Goal: Transaction & Acquisition: Purchase product/service

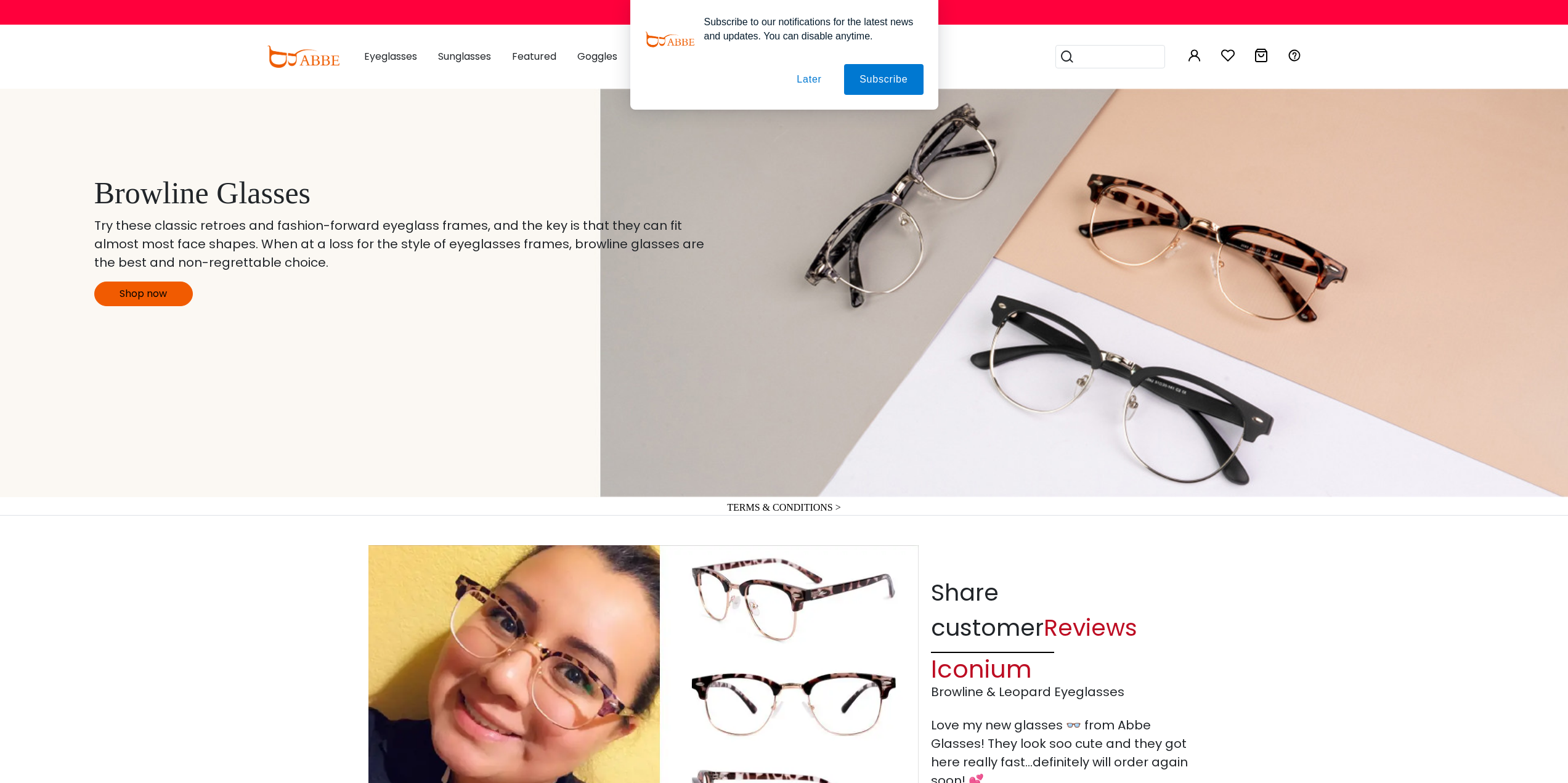
click at [818, 79] on button "Later" at bounding box center [808, 79] width 55 height 30
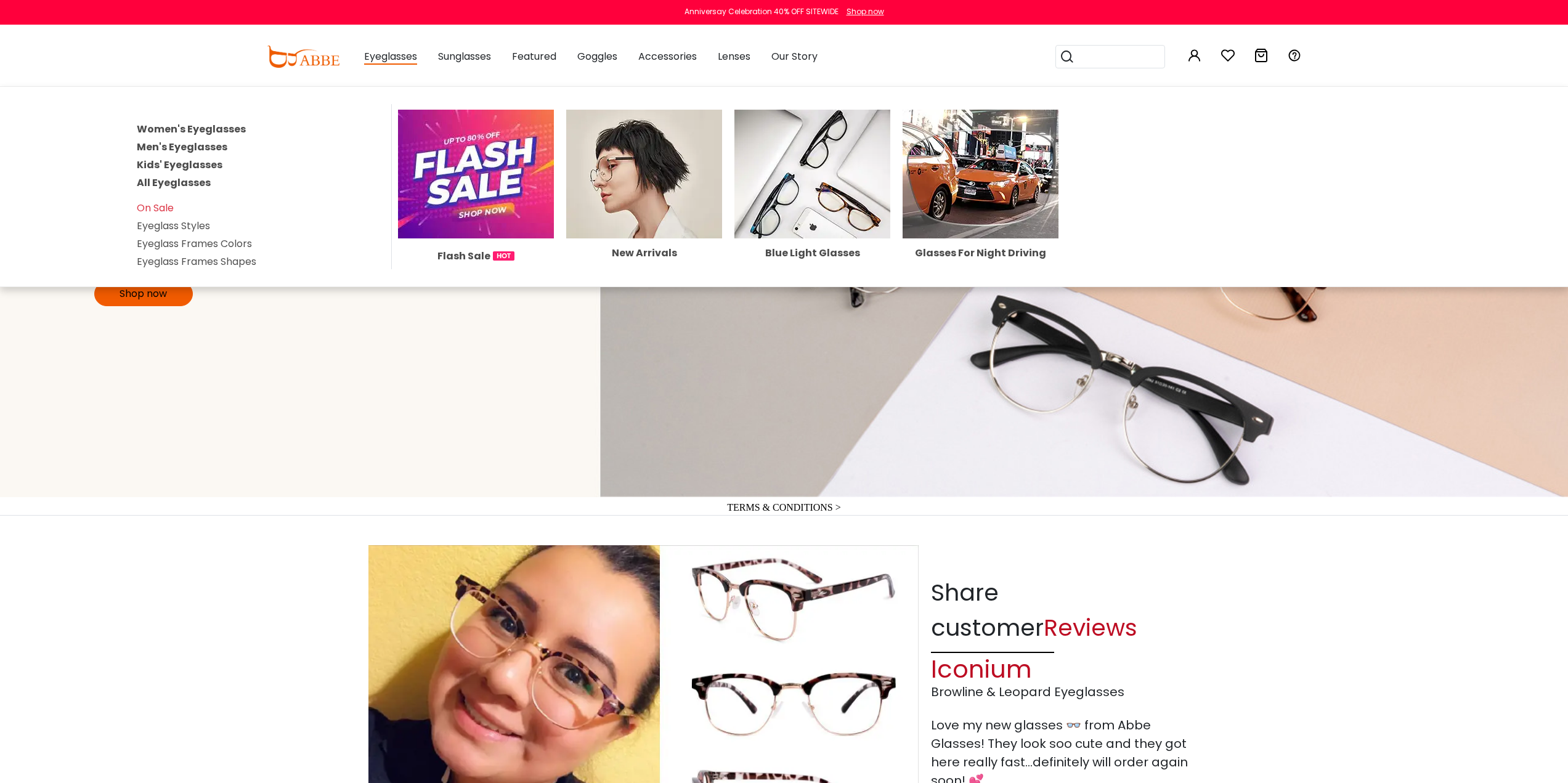
click at [210, 129] on link "Women's Eyeglasses" at bounding box center [191, 129] width 109 height 14
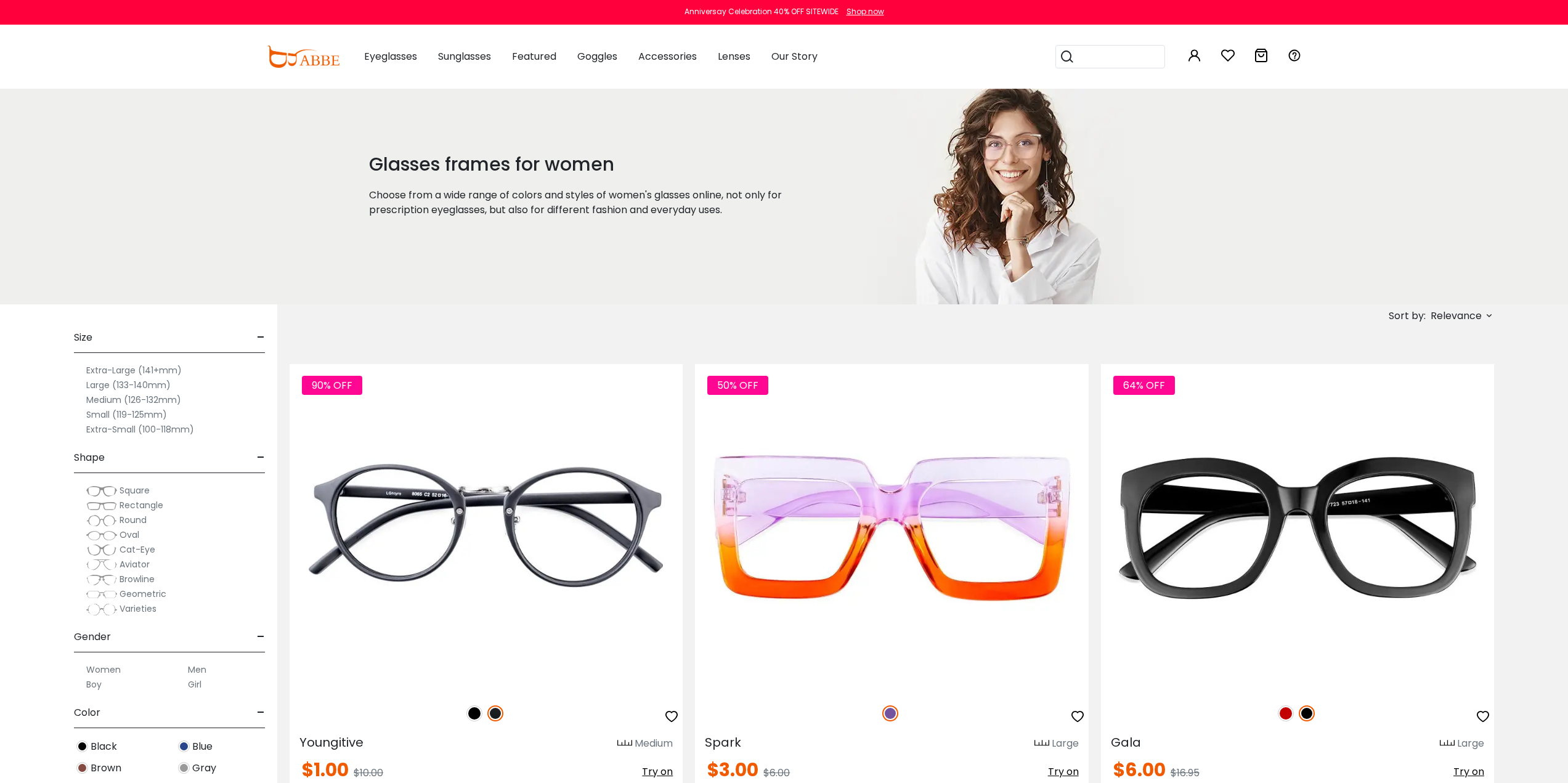
click at [96, 370] on label "Extra-Large (141+mm)" at bounding box center [134, 370] width 96 height 15
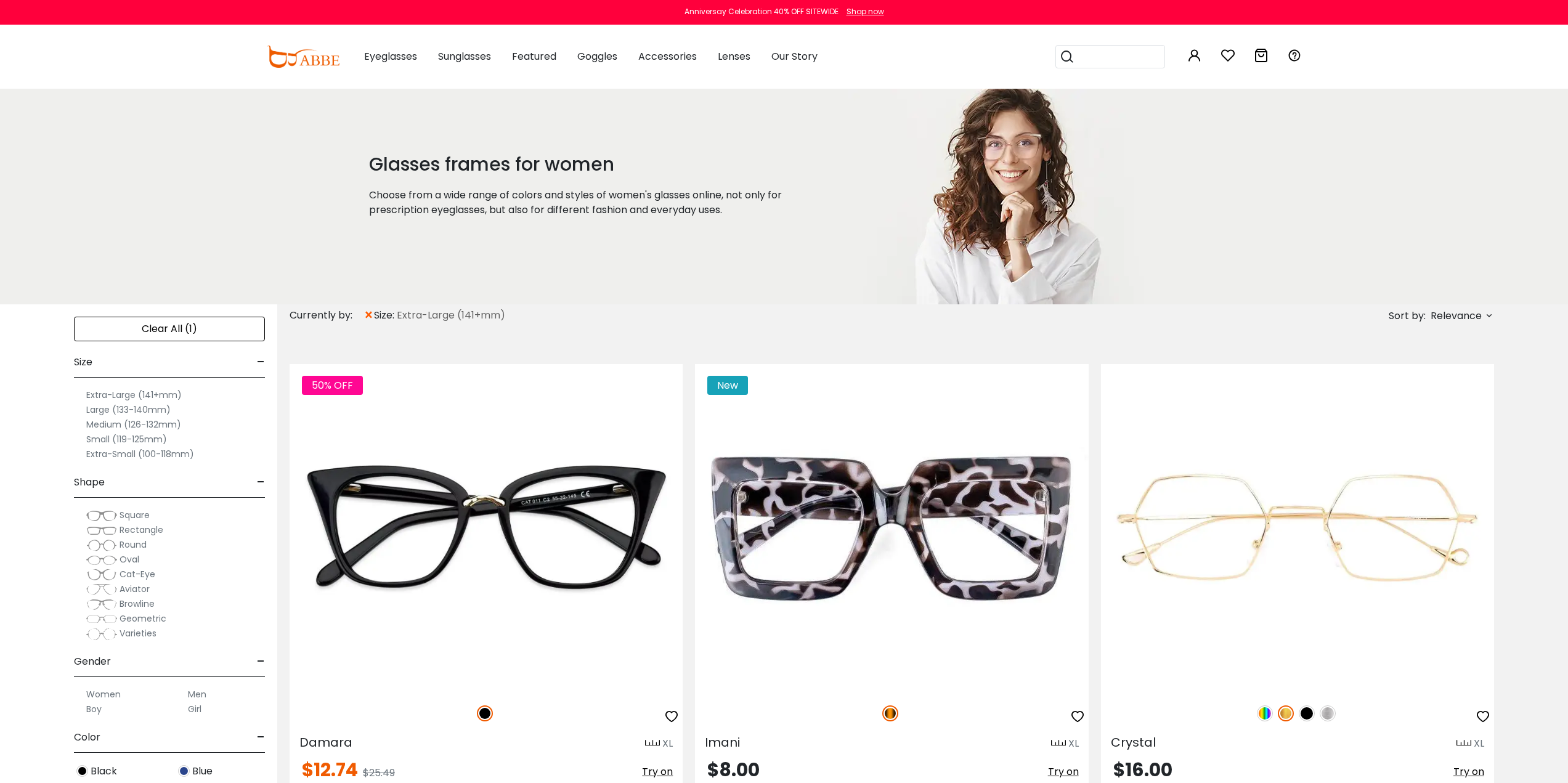
click at [136, 532] on span "Rectangle" at bounding box center [142, 529] width 44 height 12
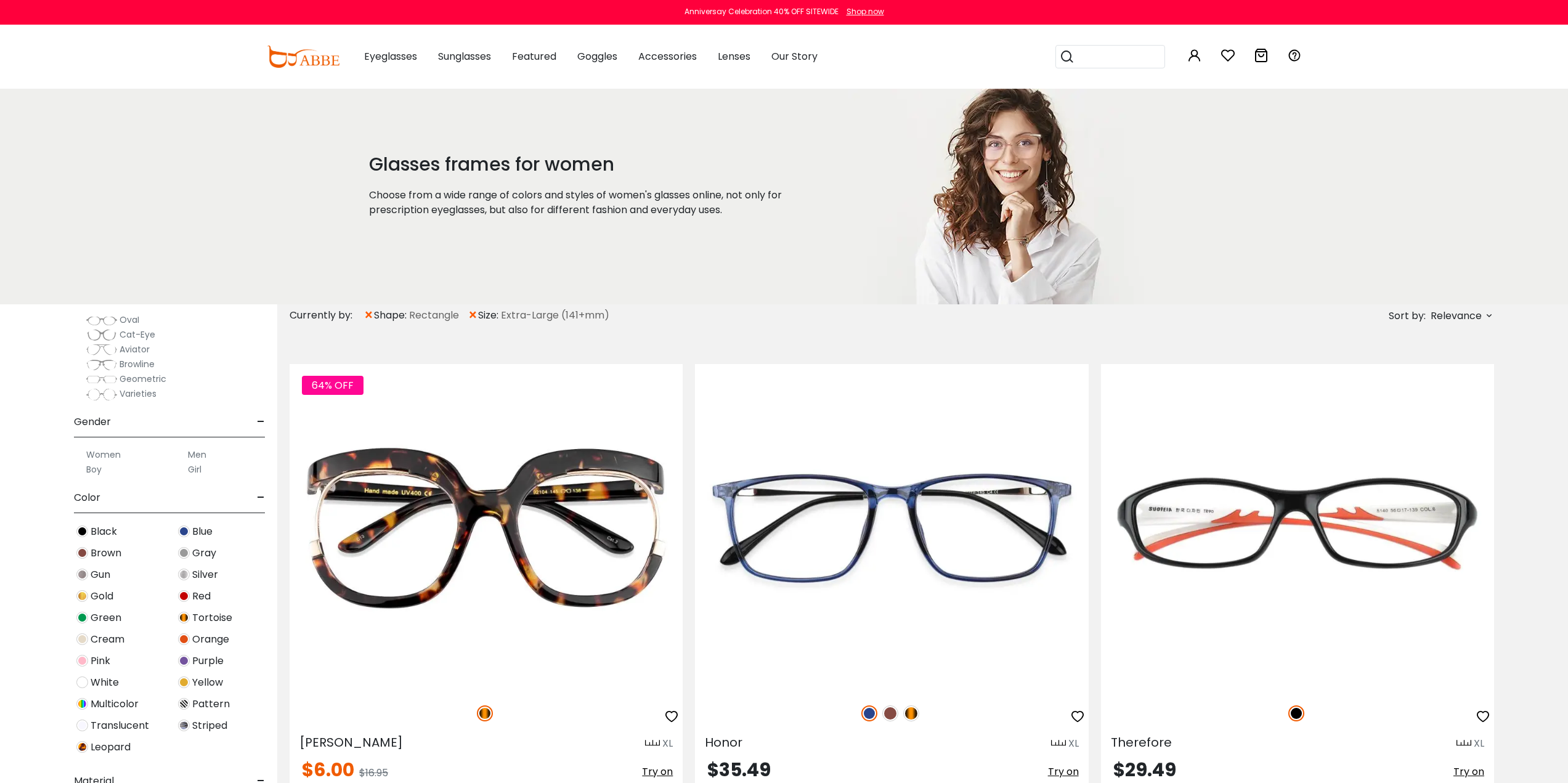
scroll to position [246, 0]
click at [100, 448] on label "Women" at bounding box center [104, 448] width 35 height 15
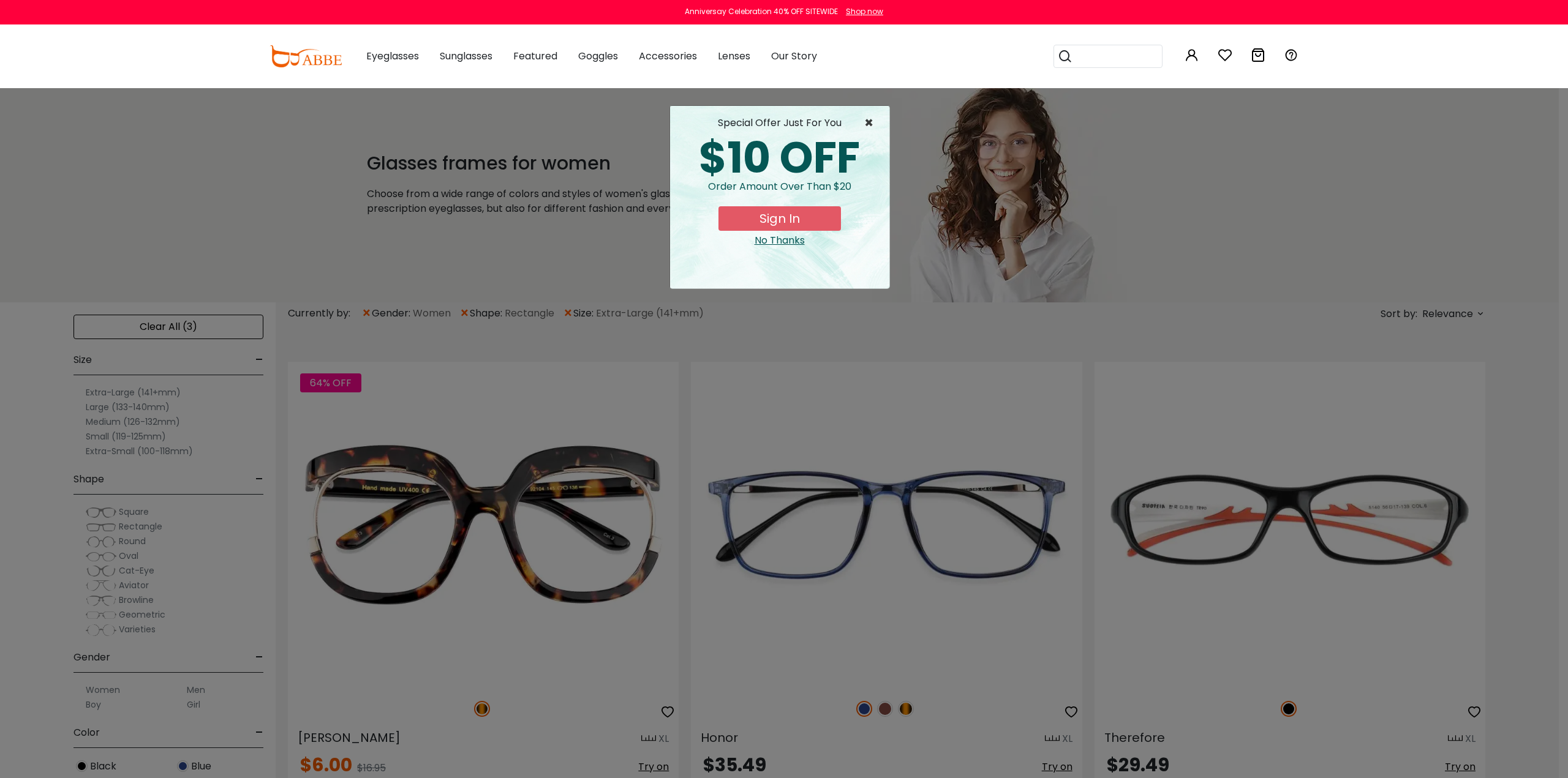
click at [868, 121] on span "×" at bounding box center [872, 123] width 16 height 15
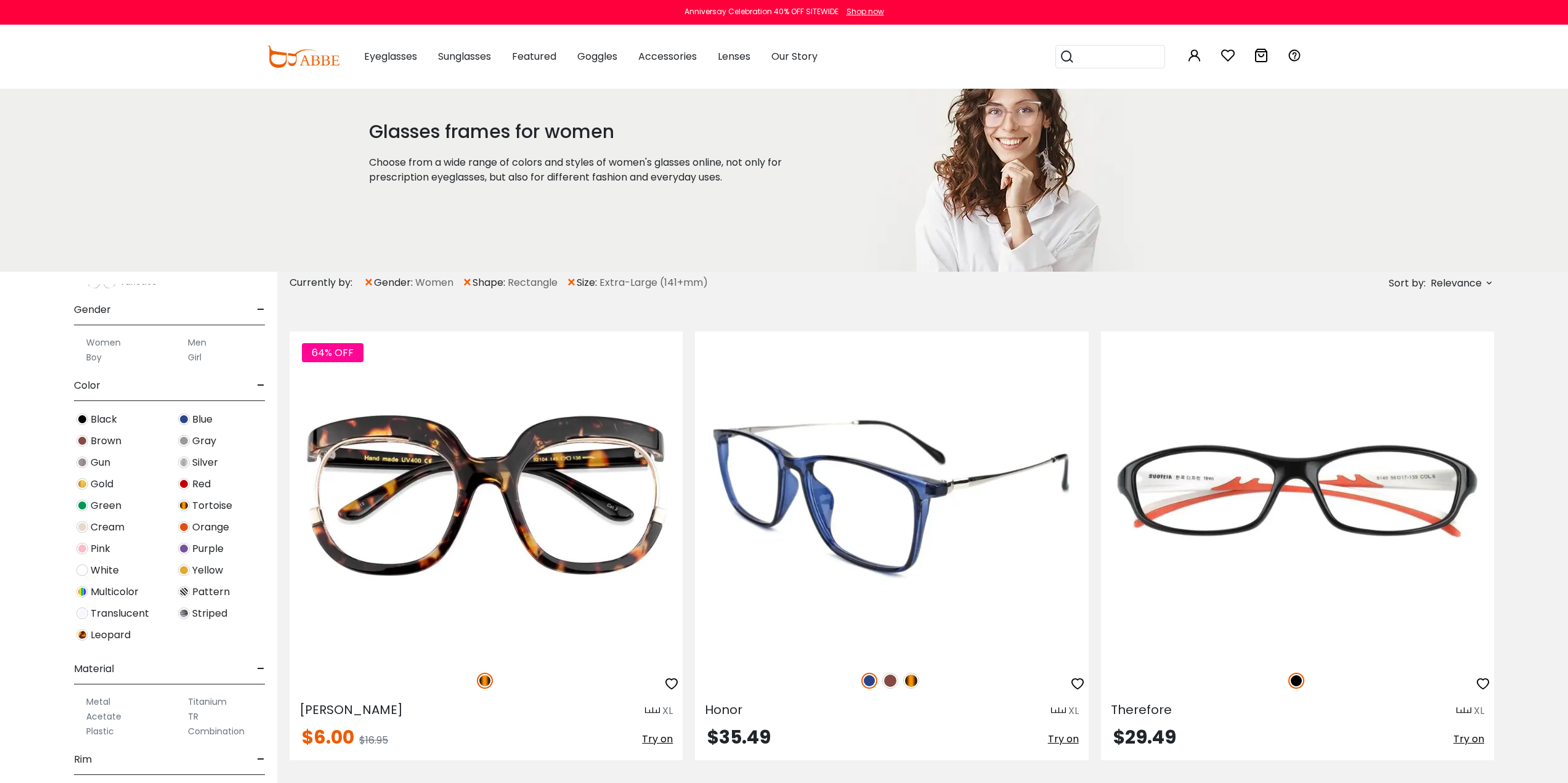
scroll to position [123, 0]
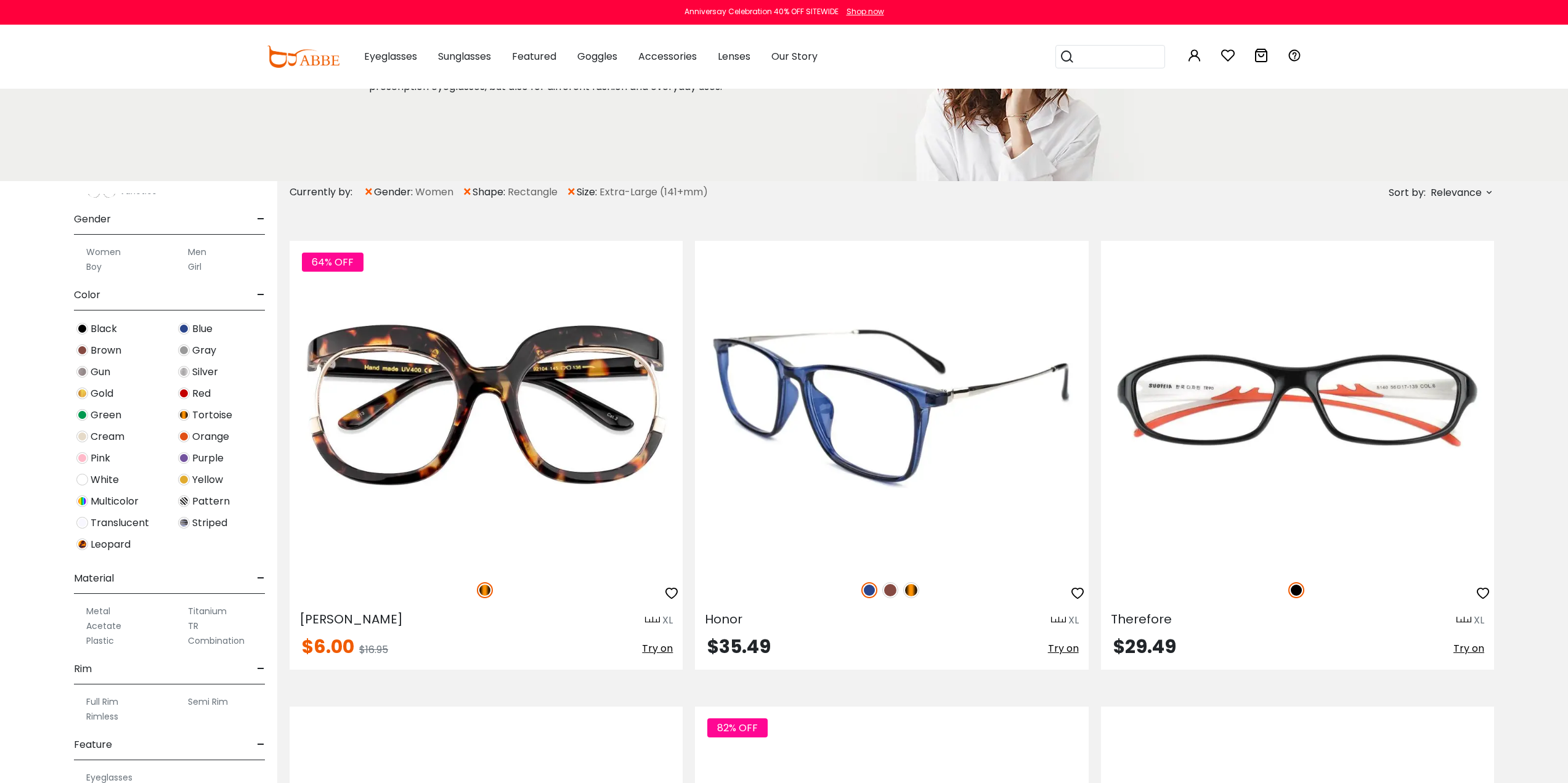
click at [891, 589] on img at bounding box center [890, 590] width 16 height 16
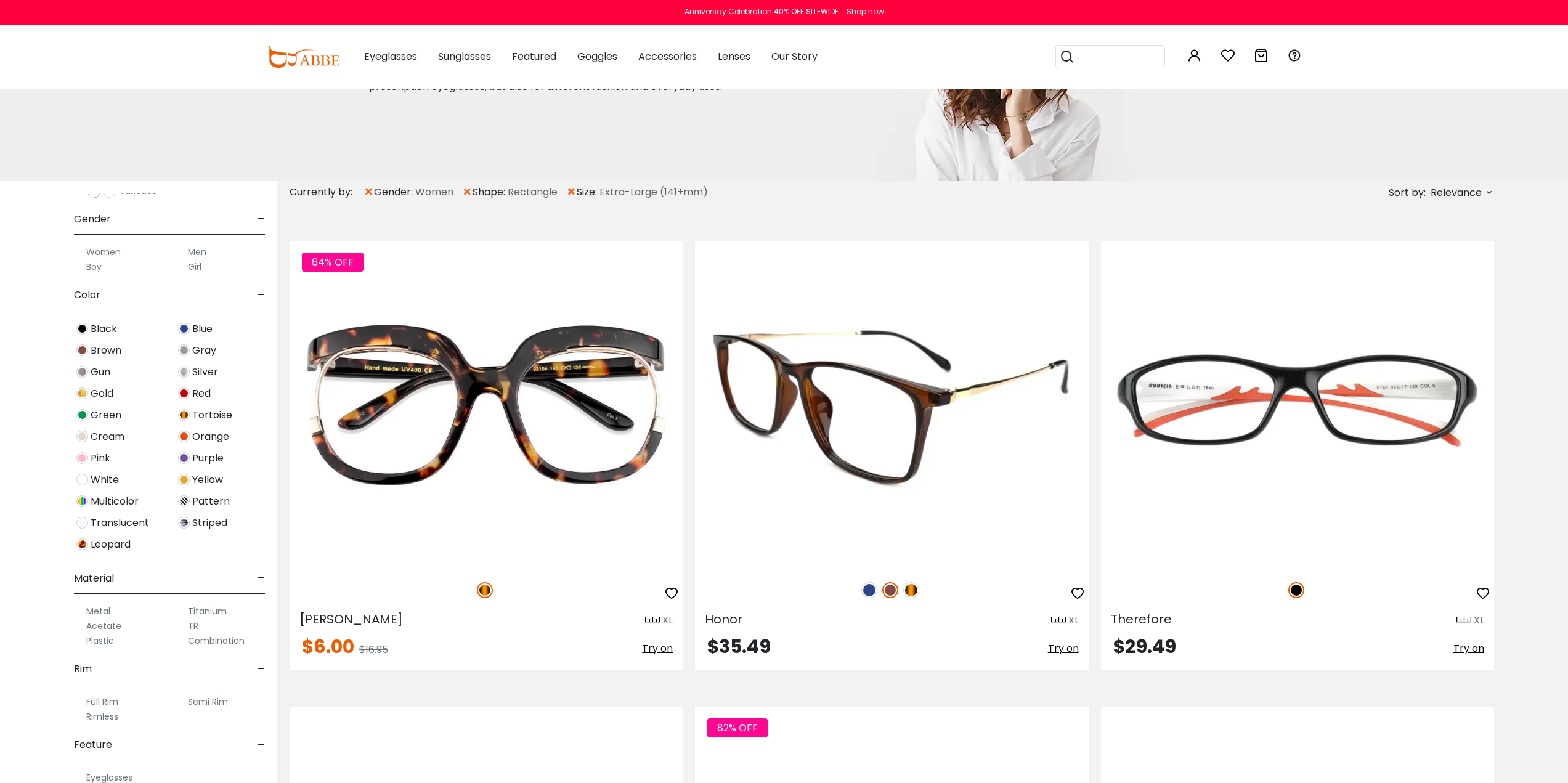
click at [913, 588] on img at bounding box center [911, 590] width 16 height 16
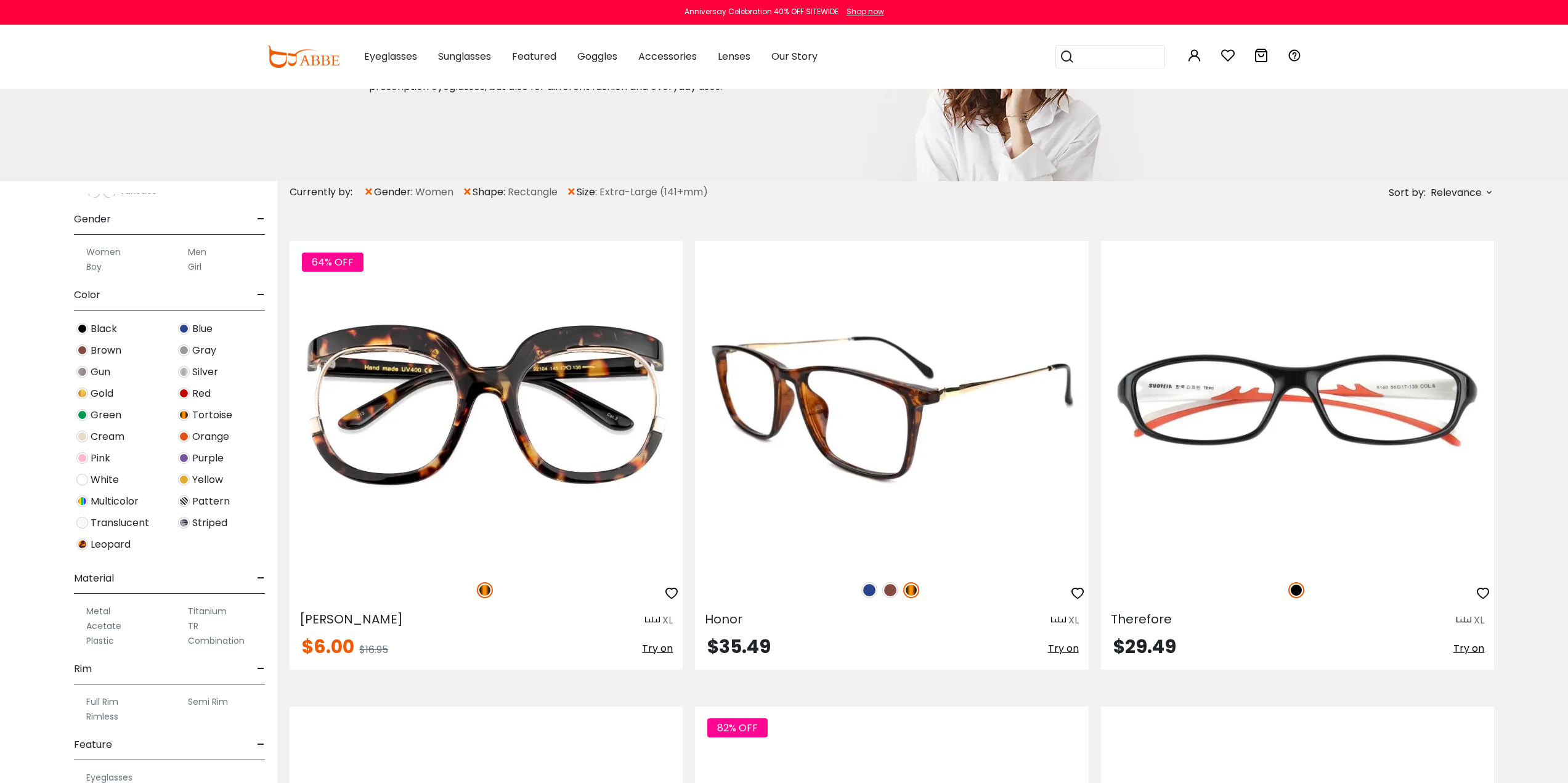
click at [867, 589] on img at bounding box center [869, 590] width 16 height 16
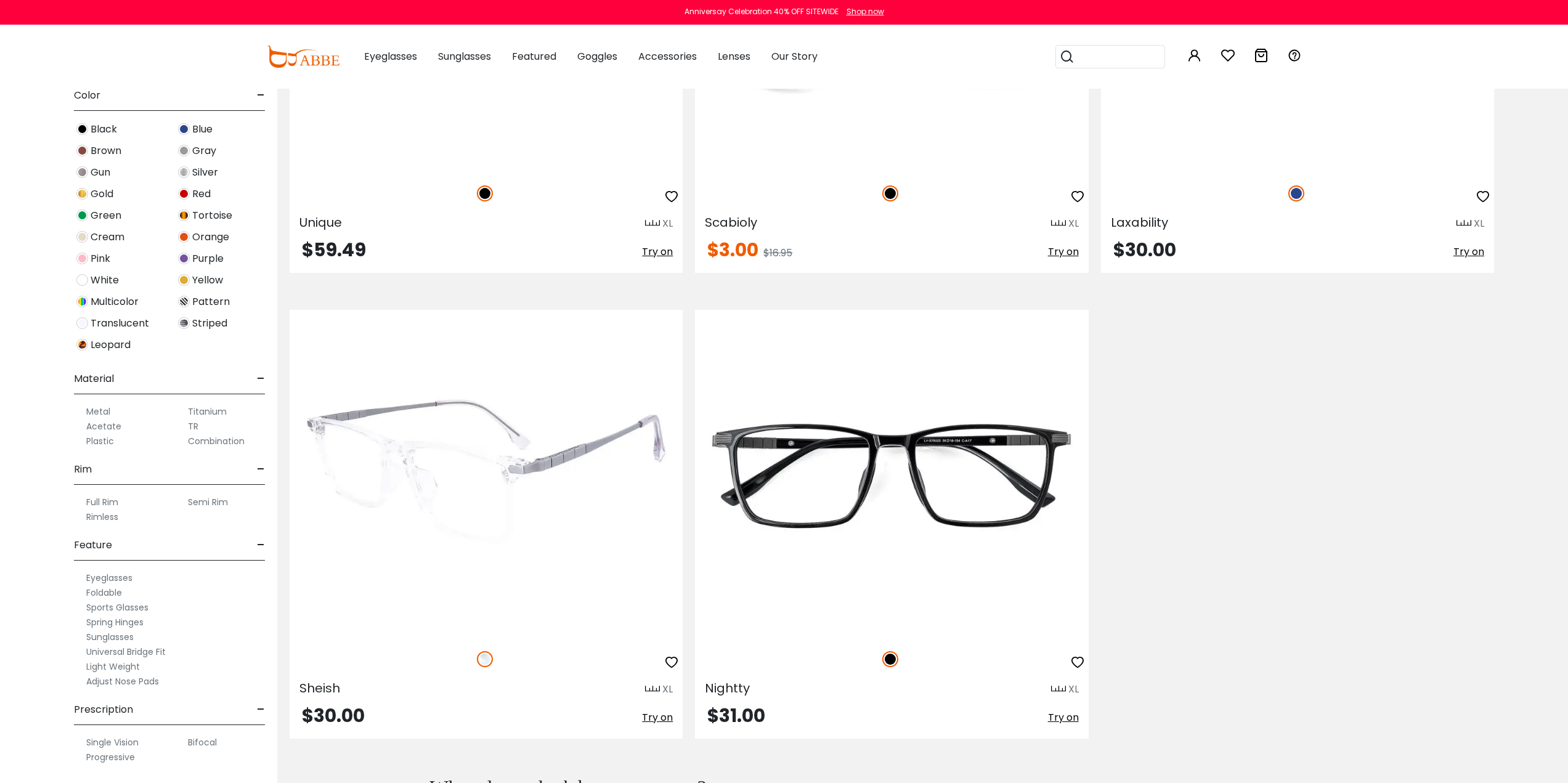
scroll to position [677, 0]
